Goal: Communication & Community: Answer question/provide support

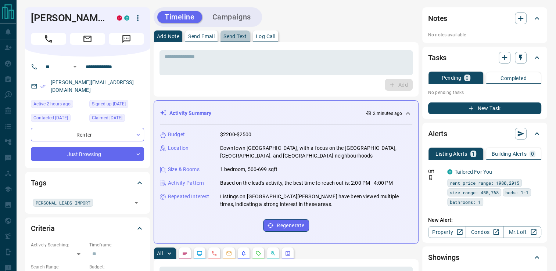
click at [237, 36] on p "Send Text" at bounding box center [235, 36] width 24 height 5
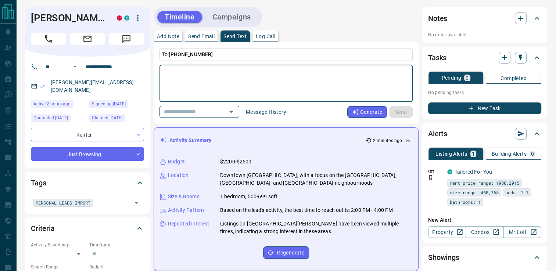
click at [232, 76] on textarea at bounding box center [286, 83] width 243 height 31
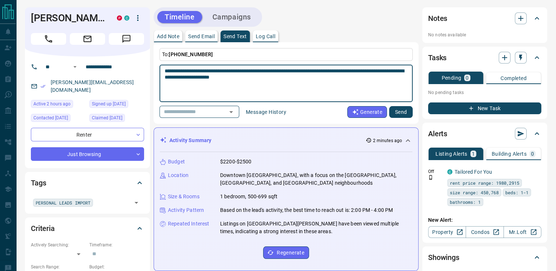
type textarea "**********"
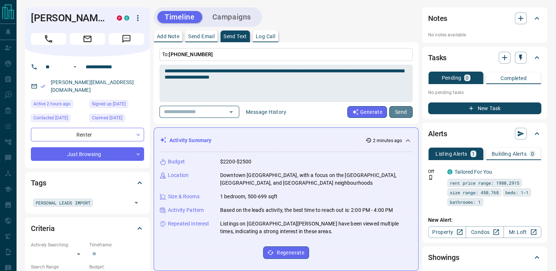
click at [400, 110] on button "Send" at bounding box center [401, 112] width 24 height 12
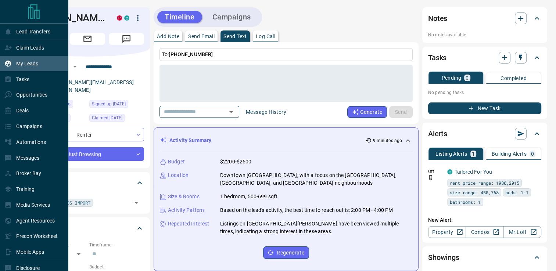
click at [23, 64] on p "My Leads" at bounding box center [27, 64] width 22 height 6
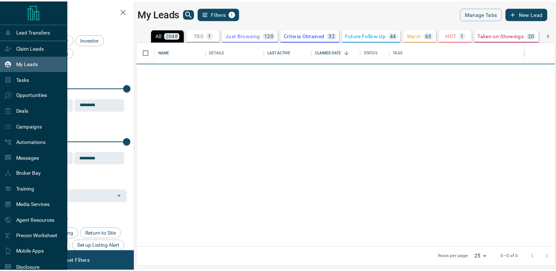
scroll to position [200, 417]
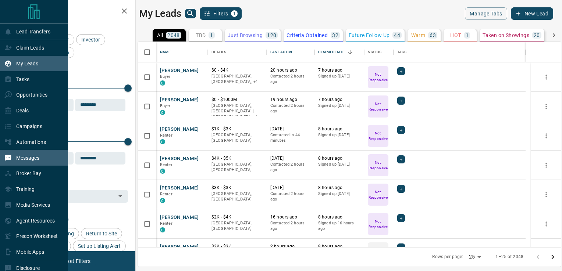
click at [29, 160] on p "Messages" at bounding box center [27, 158] width 23 height 6
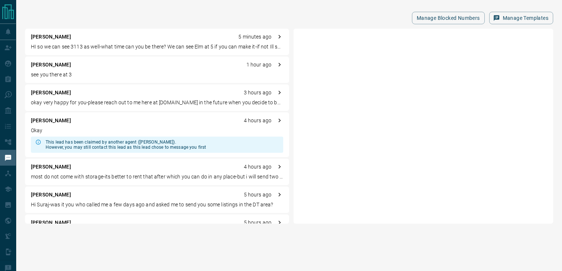
click at [53, 176] on p "most do not come with storage-its better to rent that after which you can do in…" at bounding box center [157, 177] width 252 height 8
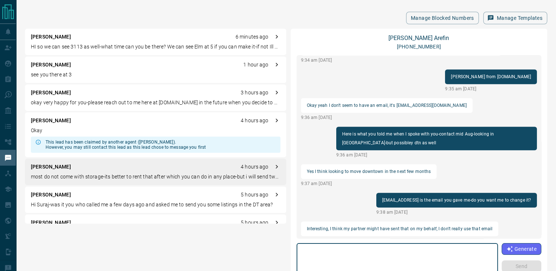
scroll to position [470, 0]
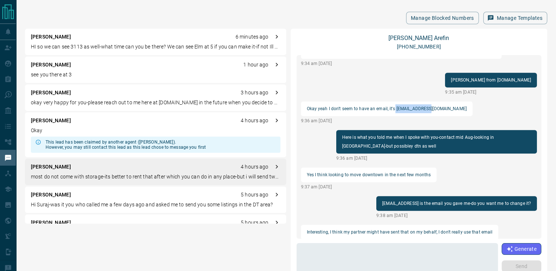
drag, startPoint x: 427, startPoint y: 99, endPoint x: 393, endPoint y: 99, distance: 34.6
click at [393, 101] on div "Okay yeah I don't seem to have an email, it's [EMAIL_ADDRESS][DOMAIN_NAME]" at bounding box center [387, 108] width 172 height 15
drag, startPoint x: 393, startPoint y: 99, endPoint x: 400, endPoint y: 101, distance: 6.9
copy p "[EMAIL_ADDRESS][DOMAIN_NAME]"
